Goal: Navigation & Orientation: Find specific page/section

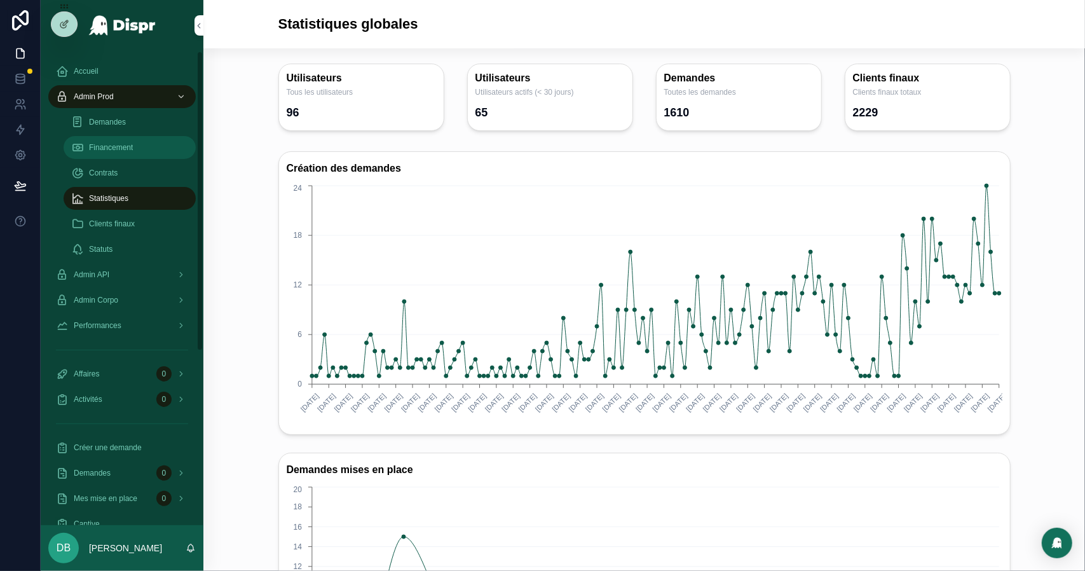
click at [123, 140] on div "Financement" at bounding box center [129, 147] width 117 height 20
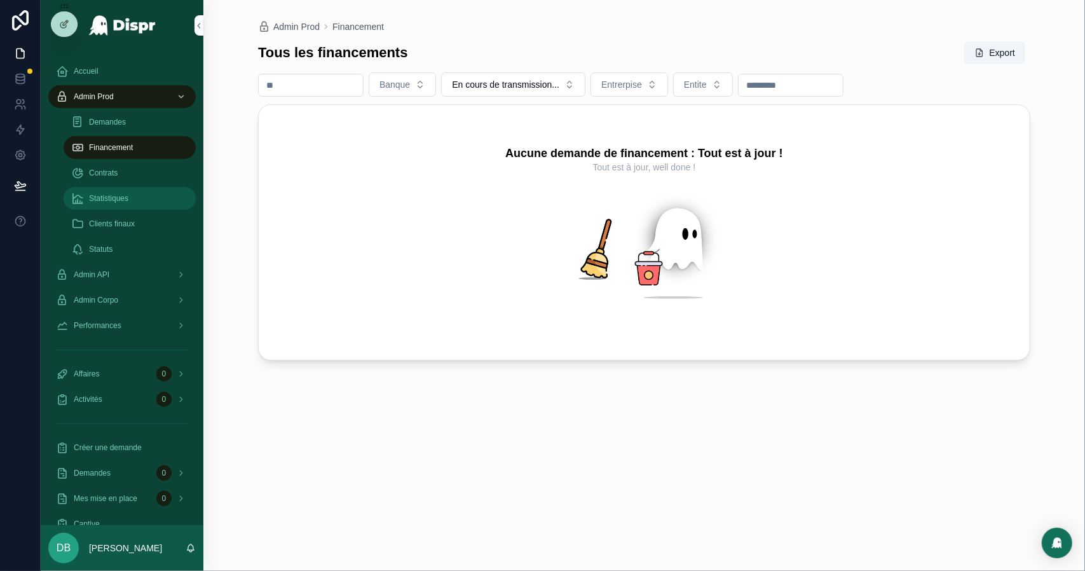
click at [116, 199] on span "Statistiques" at bounding box center [108, 198] width 39 height 10
